Goal: Find specific page/section: Find specific page/section

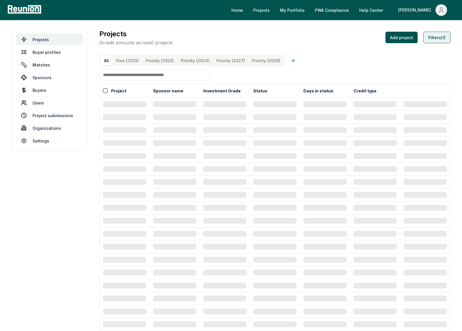
click at [439, 38] on button "Filters (1)" at bounding box center [436, 38] width 27 height 12
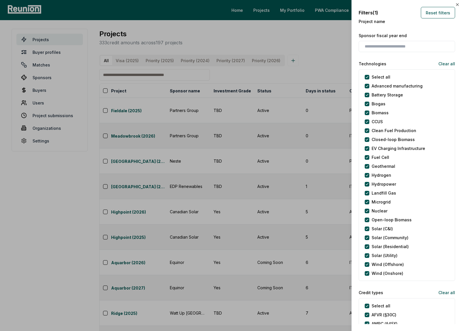
click at [317, 284] on div at bounding box center [231, 165] width 462 height 331
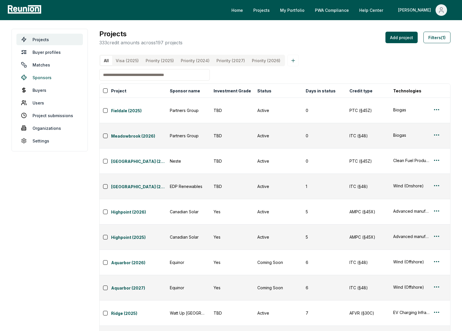
click at [49, 78] on link "Sponsors" at bounding box center [49, 78] width 66 height 12
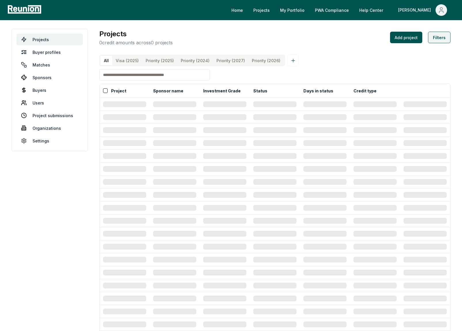
click at [441, 39] on button "Filters" at bounding box center [439, 38] width 22 height 12
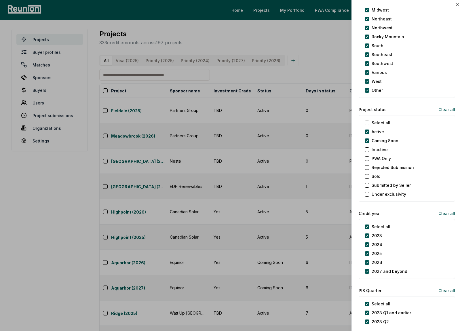
scroll to position [566, 0]
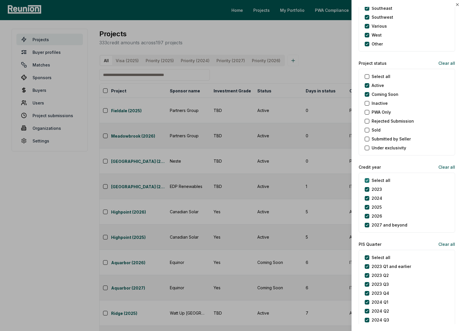
click at [368, 180] on year "Select all" at bounding box center [367, 180] width 5 height 5
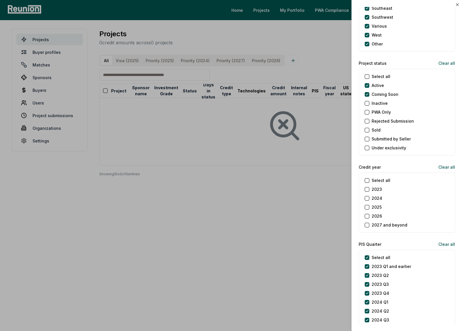
click at [368, 198] on button "2024" at bounding box center [367, 198] width 5 height 5
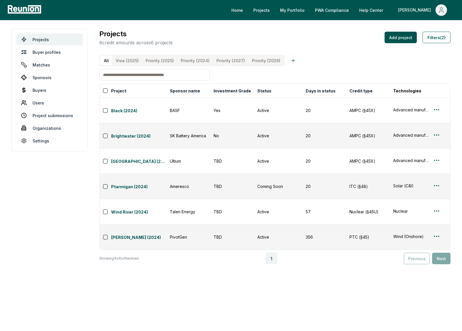
drag, startPoint x: 259, startPoint y: 187, endPoint x: 271, endPoint y: 233, distance: 47.3
click at [271, 233] on body "Please visit us on your desktop We're working on making our marketplace mobile-…" at bounding box center [231, 165] width 462 height 331
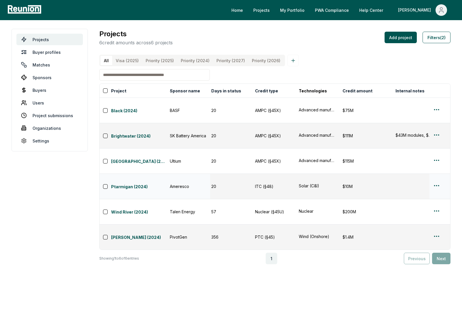
scroll to position [0, 99]
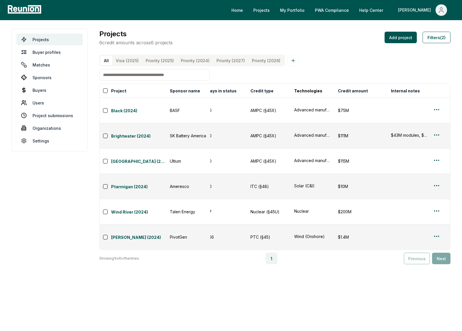
click at [321, 54] on div "Projects 6 credit amounts across 6 projects Add project Filters (2) All Visa (2…" at bounding box center [274, 146] width 351 height 235
